Goal: Check status: Check status

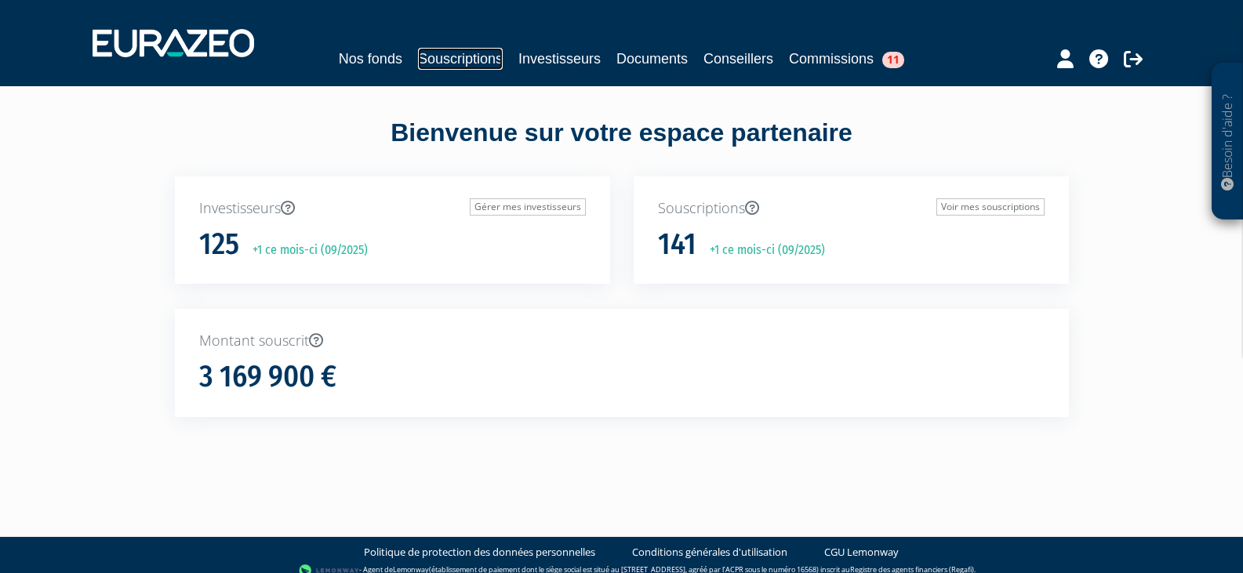
click at [453, 56] on link "Souscriptions" at bounding box center [460, 59] width 85 height 22
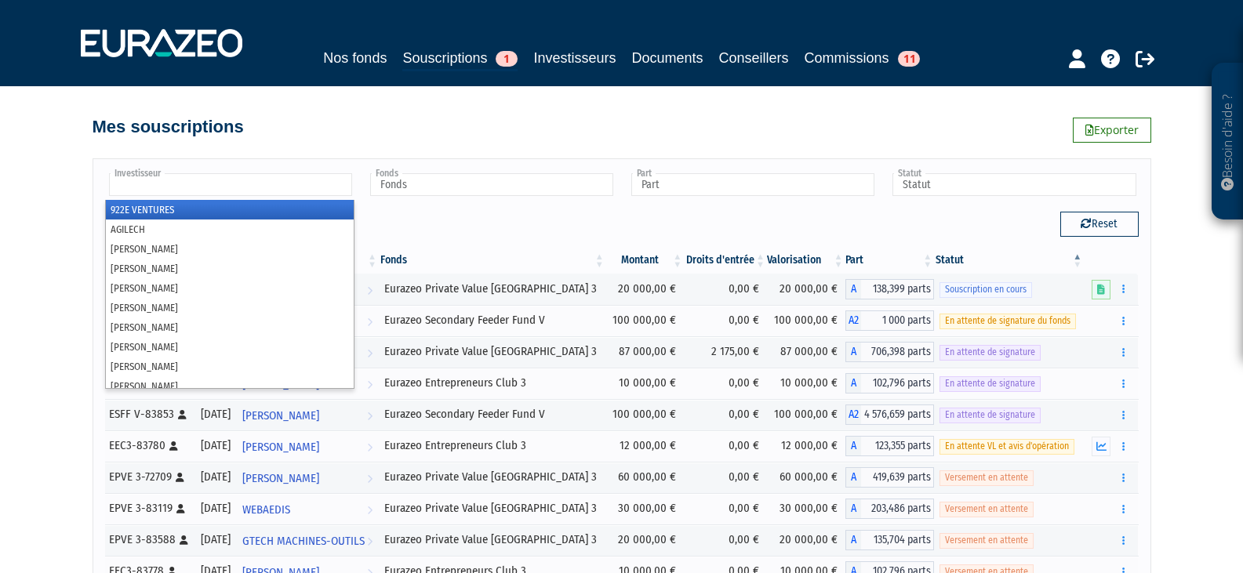
click at [192, 187] on input "text" at bounding box center [230, 184] width 243 height 23
paste input "[EMAIL_ADDRESS][DOMAIN_NAME]"
type input "[EMAIL_ADDRESS][DOMAIN_NAME]"
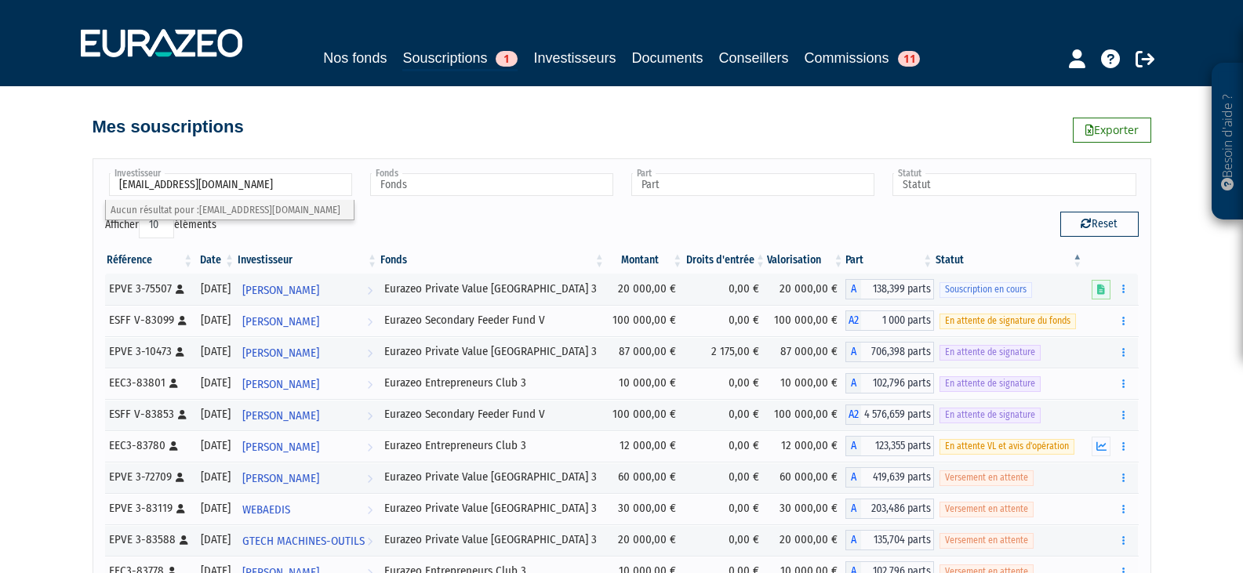
click at [191, 187] on input "[EMAIL_ADDRESS][DOMAIN_NAME]" at bounding box center [230, 184] width 243 height 23
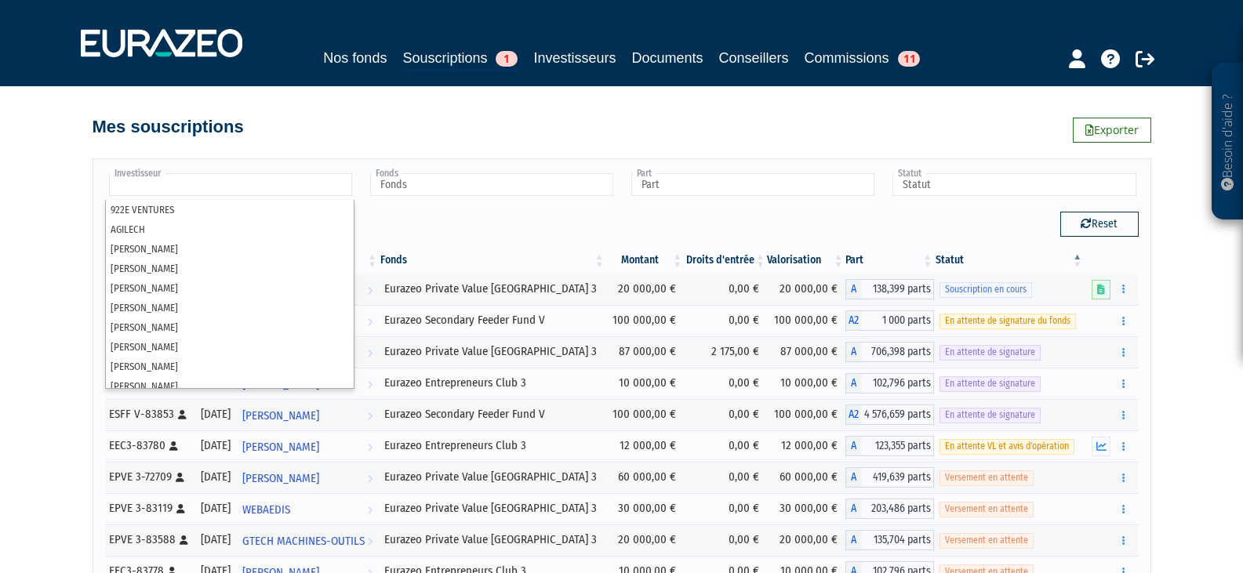
click at [0, 391] on div "Besoin d'aide ? × J'ai besoin d'aide Si vous avez une question à propos du fonc…" at bounding box center [621, 333] width 1243 height 667
type input "Investisseur"
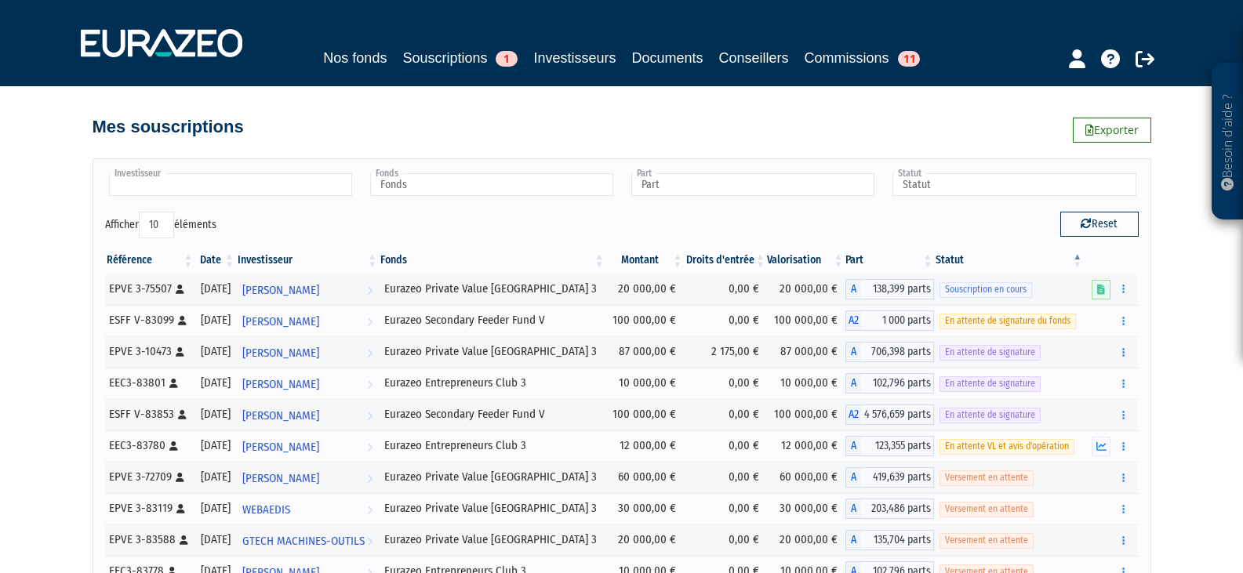
click at [207, 192] on input "text" at bounding box center [230, 184] width 243 height 23
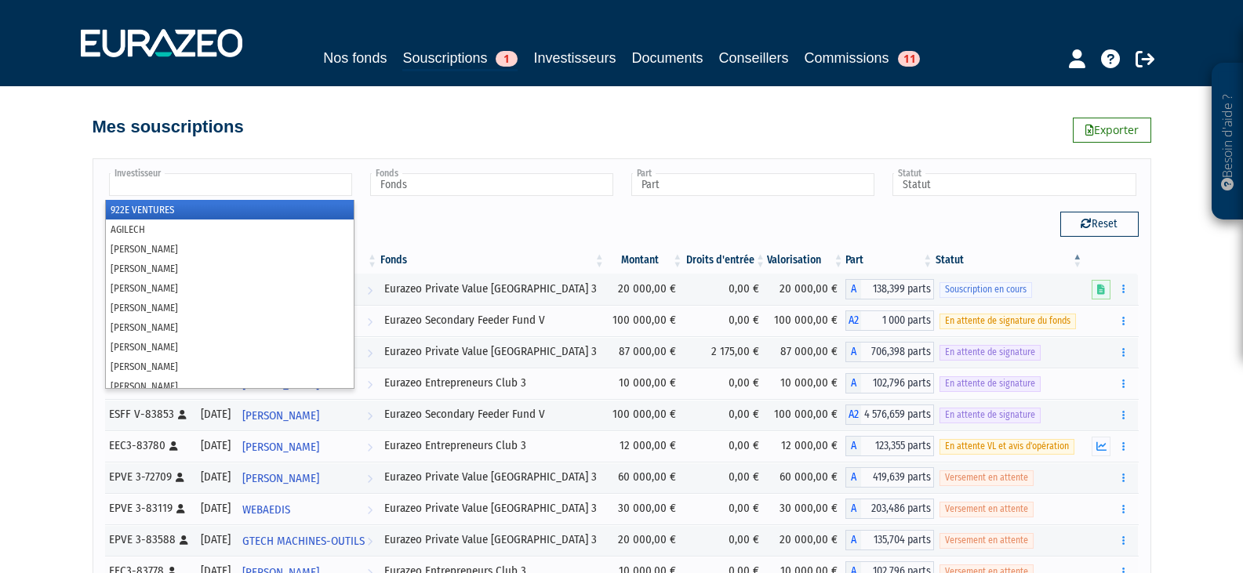
paste input "demeulenaere"
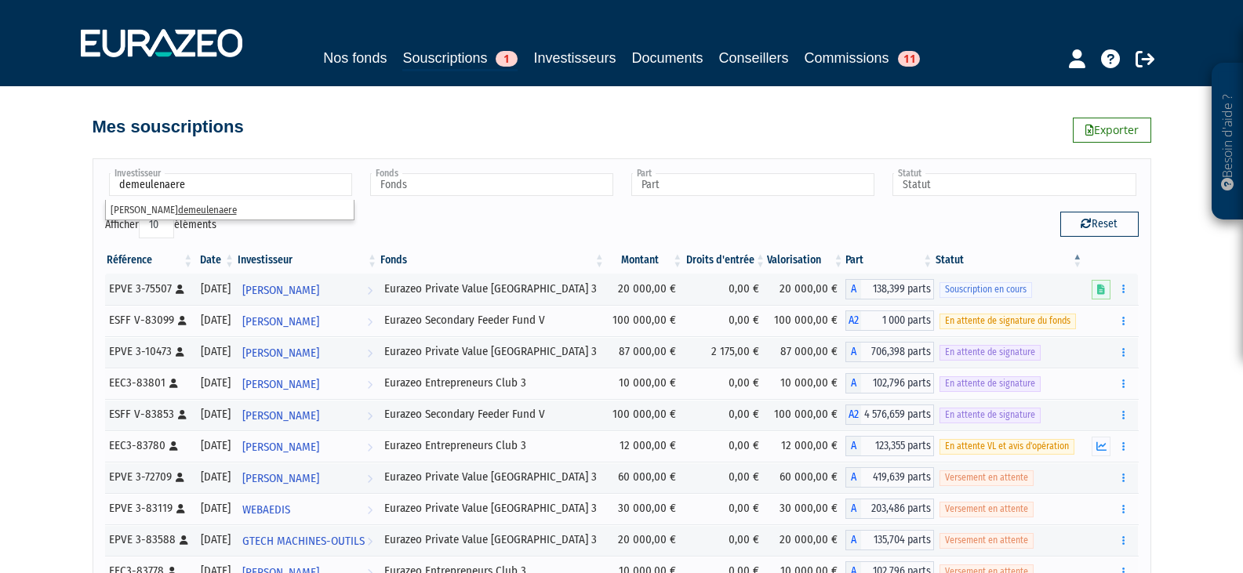
type input "demeulenaere"
click at [178, 207] on em "demeulenaere" at bounding box center [207, 210] width 59 height 12
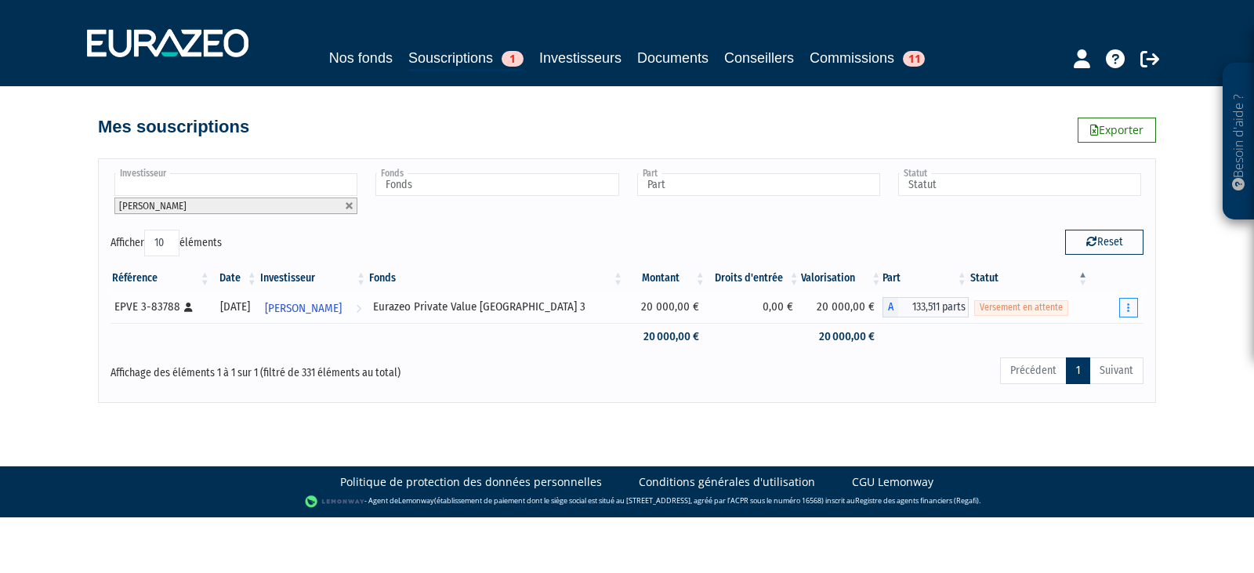
click at [1126, 310] on button "button" at bounding box center [1129, 308] width 19 height 20
click at [1214, 335] on div "Besoin d'aide ? × J'ai besoin d'aide Si vous avez une question à propos du fonc…" at bounding box center [627, 201] width 1254 height 403
